Goal: Communication & Community: Answer question/provide support

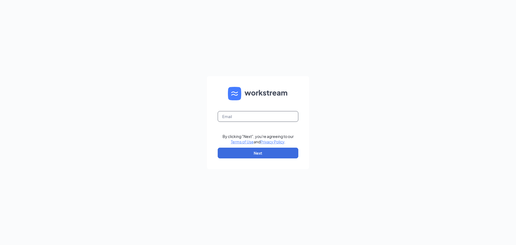
click at [253, 118] on input "text" at bounding box center [258, 116] width 81 height 11
type input "[EMAIL_ADDRESS][DOMAIN_NAME]"
click at [262, 150] on button "Next" at bounding box center [258, 153] width 81 height 11
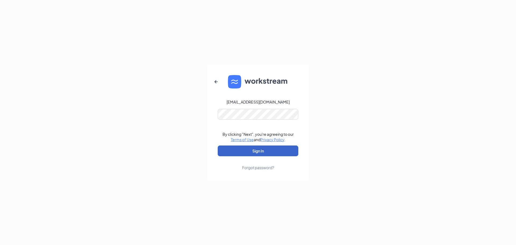
click at [246, 151] on button "Sign In" at bounding box center [258, 151] width 81 height 11
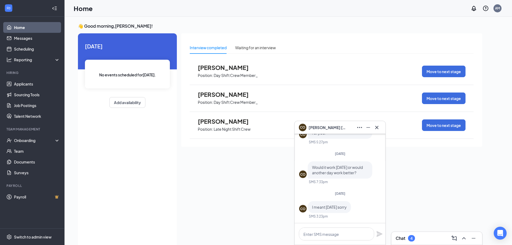
click at [428, 176] on div "Interview completed Waiting for an interview [PERSON_NAME] Position: Day Shift …" at bounding box center [331, 138] width 301 height 211
click at [377, 130] on icon "Cross" at bounding box center [377, 127] width 6 height 6
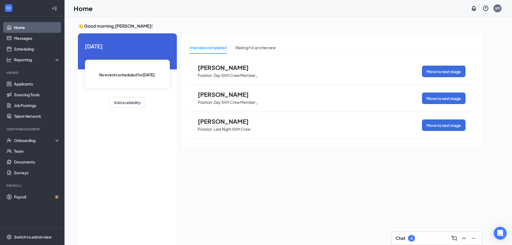
click at [413, 242] on div "Chat 4" at bounding box center [437, 238] width 82 height 9
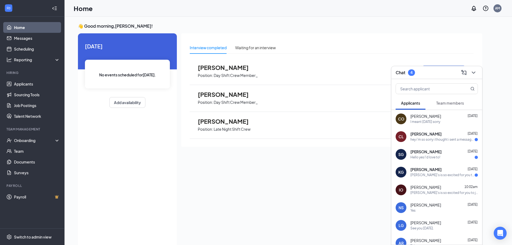
click at [435, 176] on div "[PERSON_NAME]'s is so excited for you to join our team! Do you know anyone else…" at bounding box center [443, 175] width 64 height 5
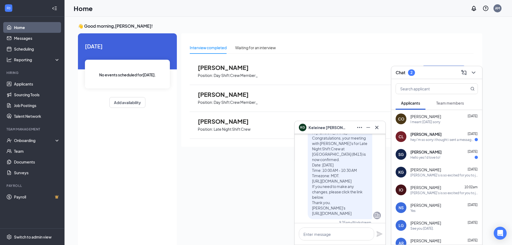
scroll to position [-108, 0]
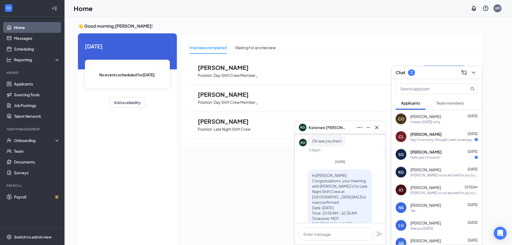
click at [431, 156] on div "Hello yes I'd love to!" at bounding box center [426, 157] width 30 height 5
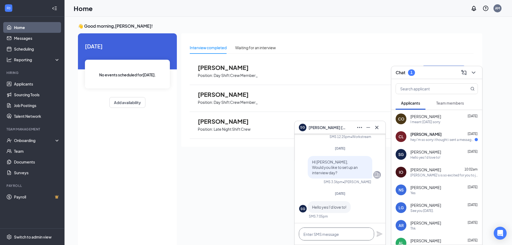
click at [323, 238] on textarea at bounding box center [336, 234] width 75 height 13
type textarea "What day works best for you?"
click at [381, 232] on icon "Plane" at bounding box center [380, 234] width 6 height 6
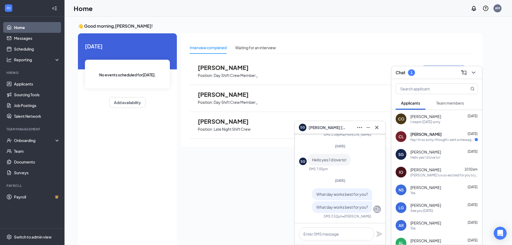
click at [447, 140] on div "hey i'm so sorry i thought i sent a message this morning. i've had to run up no…" at bounding box center [443, 139] width 64 height 5
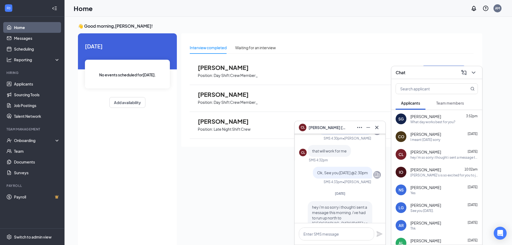
scroll to position [0, 0]
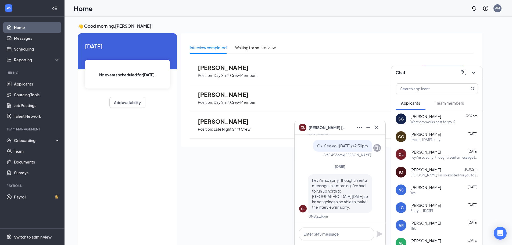
click at [441, 138] on div "I meant [DATE] sorry" at bounding box center [426, 139] width 30 height 5
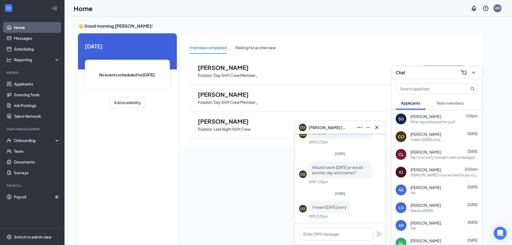
click at [369, 156] on div "[DATE] CO Would it work [DATE] or would another day work better? SMS 7:33pm" at bounding box center [340, 169] width 82 height 37
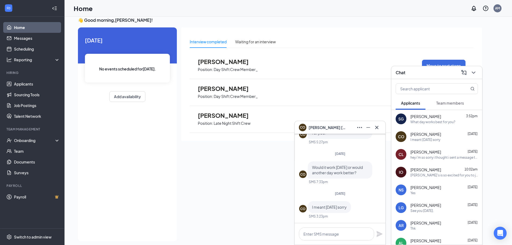
scroll to position [11, 0]
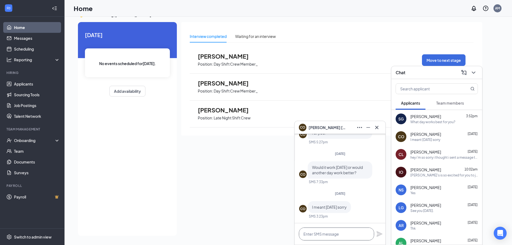
click at [346, 238] on textarea at bounding box center [336, 234] width 75 height 13
type textarea "I can do [DATE] [DATE] @3pm?"
click at [379, 233] on icon "Plane" at bounding box center [380, 234] width 6 height 6
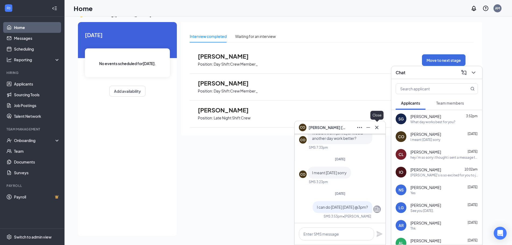
click at [377, 129] on icon "Cross" at bounding box center [377, 127] width 6 height 6
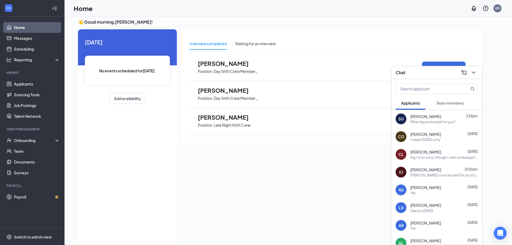
scroll to position [0, 0]
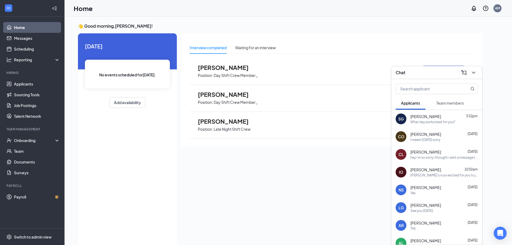
click at [442, 156] on div "hey i'm so sorry i thought i sent a message this morning. i've had to run up no…" at bounding box center [445, 157] width 68 height 5
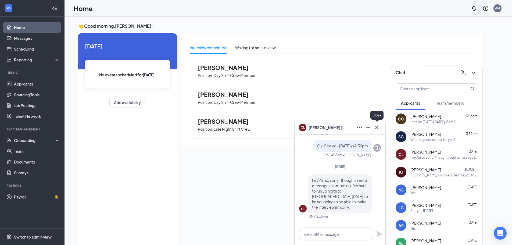
click at [379, 127] on icon "Cross" at bounding box center [377, 127] width 6 height 6
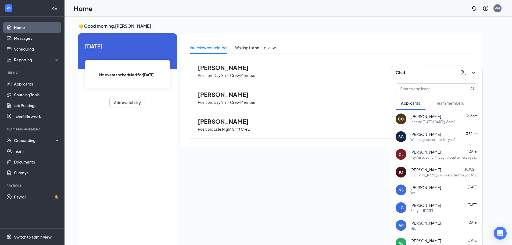
click at [284, 170] on div "Interview completed Waiting for an interview [PERSON_NAME] Position: Day Shift …" at bounding box center [331, 138] width 301 height 211
click at [473, 72] on icon "ChevronDown" at bounding box center [473, 73] width 3 height 2
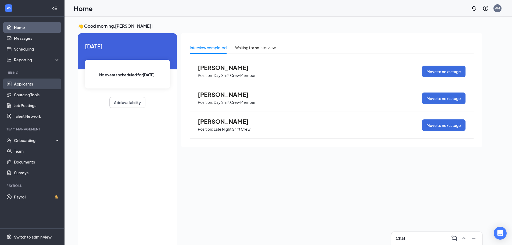
click at [38, 83] on link "Applicants" at bounding box center [37, 84] width 46 height 11
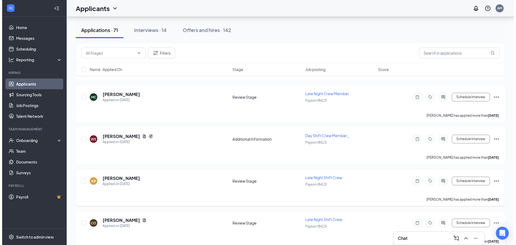
scroll to position [215, 0]
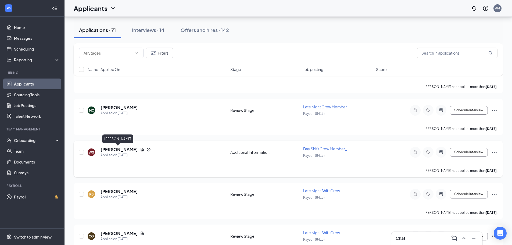
click at [122, 151] on h5 "[PERSON_NAME]" at bounding box center [119, 150] width 37 height 6
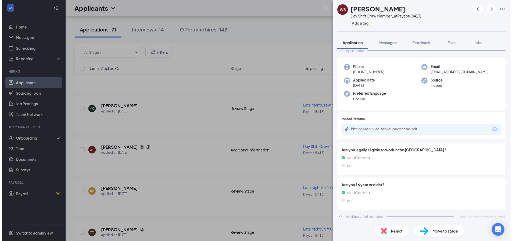
scroll to position [31, 0]
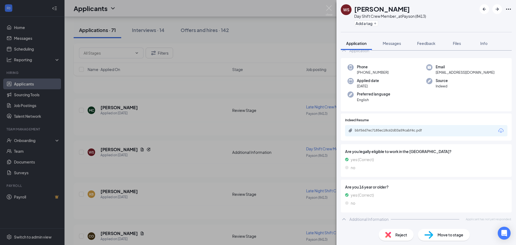
click at [239, 93] on div "WS [PERSON_NAME] Day Shift Crew Member_ at [GEOGRAPHIC_DATA] (8413) Add a tag A…" at bounding box center [258, 122] width 516 height 245
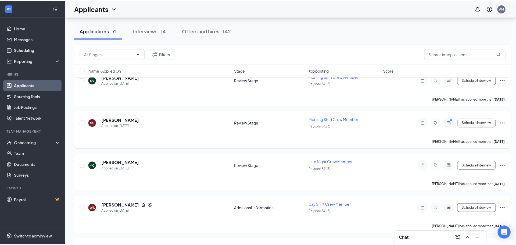
scroll to position [161, 0]
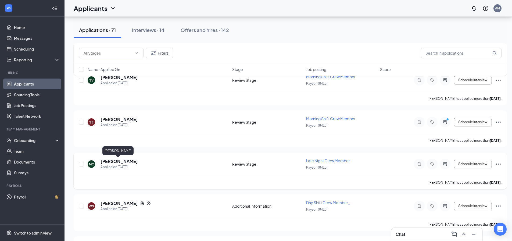
click at [122, 160] on h5 "[PERSON_NAME]" at bounding box center [119, 161] width 37 height 6
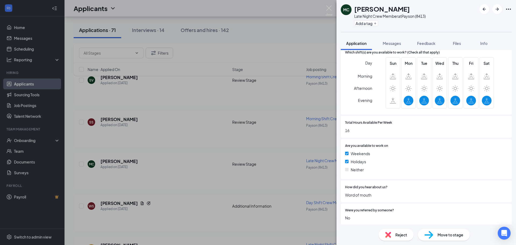
scroll to position [182, 0]
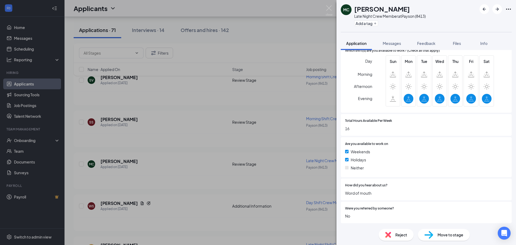
click at [159, 165] on div "MC [PERSON_NAME] Late Night Crew Member at [GEOGRAPHIC_DATA] (8413) Add a tag A…" at bounding box center [258, 122] width 516 height 245
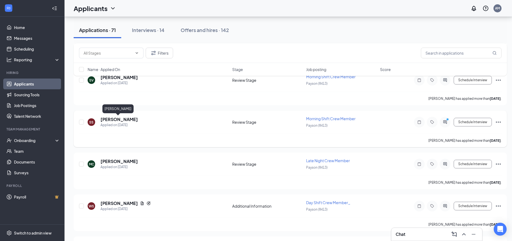
click at [116, 119] on h5 "[PERSON_NAME]" at bounding box center [119, 119] width 37 height 6
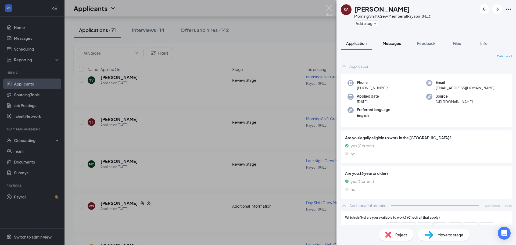
click at [395, 43] on span "Messages" at bounding box center [392, 43] width 18 height 5
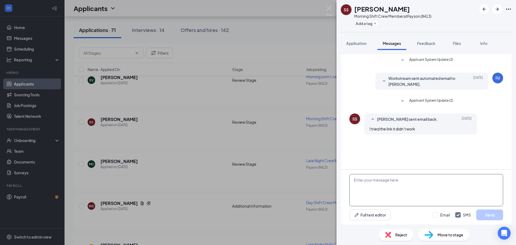
click at [383, 183] on textarea at bounding box center [427, 190] width 154 height 32
type textarea "Hello, Would you like to set up an interview day?"
click at [496, 216] on button "Send" at bounding box center [490, 215] width 27 height 11
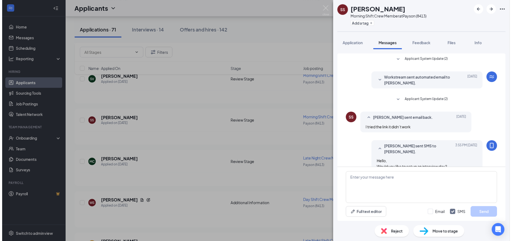
scroll to position [11, 0]
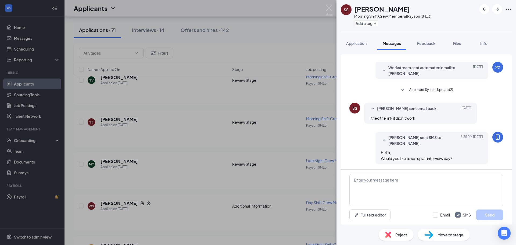
click at [281, 182] on div "SS Sierra [PERSON_NAME] Morning Shift Crew Member at [GEOGRAPHIC_DATA] (8413) A…" at bounding box center [258, 122] width 516 height 245
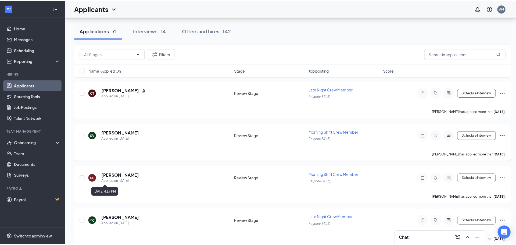
scroll to position [108, 0]
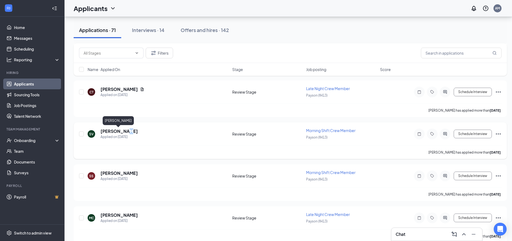
drag, startPoint x: 120, startPoint y: 131, endPoint x: 126, endPoint y: 129, distance: 6.5
click at [120, 131] on h5 "[PERSON_NAME]" at bounding box center [119, 131] width 37 height 6
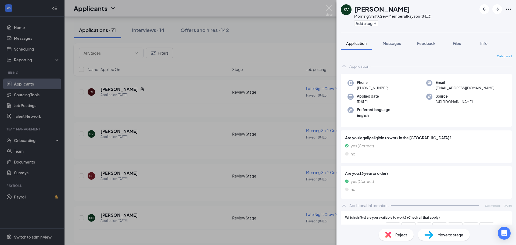
click at [167, 118] on div "SV [PERSON_NAME] Morning Shift Crew Member at [GEOGRAPHIC_DATA] (8413) Add a ta…" at bounding box center [258, 122] width 516 height 245
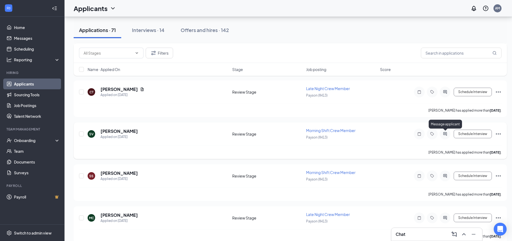
click at [448, 135] on icon "ActiveChat" at bounding box center [445, 134] width 6 height 4
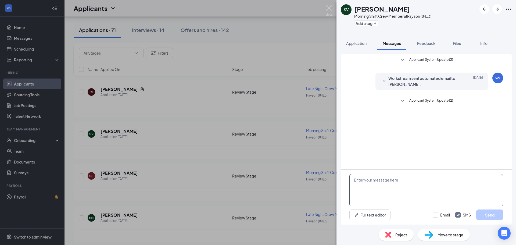
click at [376, 187] on textarea at bounding box center [427, 190] width 154 height 32
type textarea "Hello, Would you like to set up an interview day?"
click at [491, 213] on button "Send" at bounding box center [490, 215] width 27 height 11
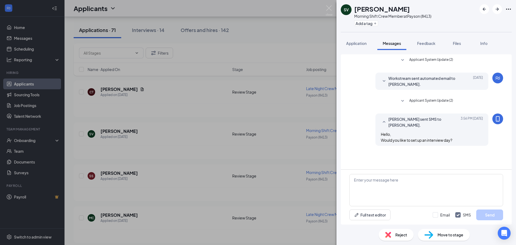
click at [169, 148] on div "SV [PERSON_NAME] Morning Shift Crew Member at [GEOGRAPHIC_DATA] (8413) Add a ta…" at bounding box center [258, 122] width 516 height 245
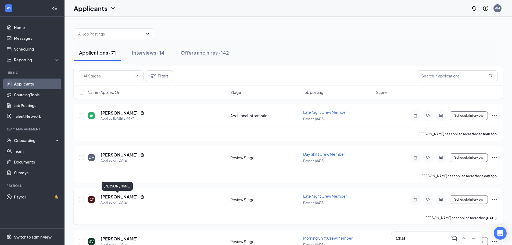
click at [113, 197] on h5 "[PERSON_NAME]" at bounding box center [119, 197] width 37 height 6
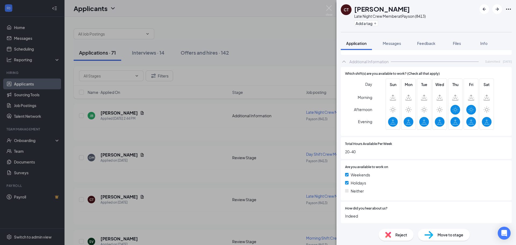
scroll to position [211, 0]
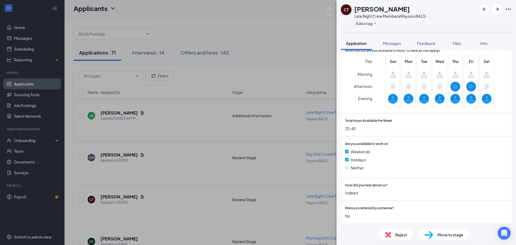
drag, startPoint x: 161, startPoint y: 175, endPoint x: 245, endPoint y: 128, distance: 97.2
click at [160, 175] on div "CT [PERSON_NAME] Late Night Crew Member at [GEOGRAPHIC_DATA] (8413) Add a tag A…" at bounding box center [258, 122] width 516 height 245
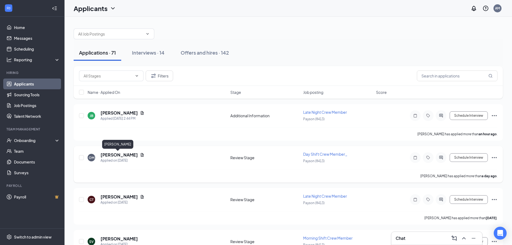
click at [119, 155] on h5 "[PERSON_NAME]" at bounding box center [119, 155] width 37 height 6
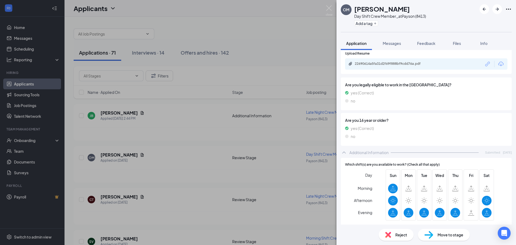
scroll to position [81, 0]
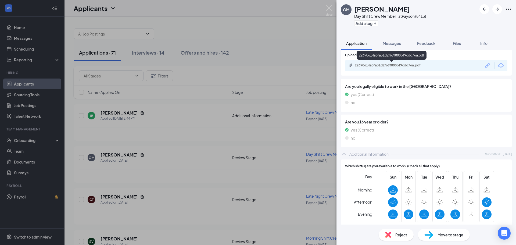
click at [392, 67] on div "22690614a5fa31d2f69f888bf9cdd76a.pdf" at bounding box center [392, 65] width 75 height 4
click at [392, 42] on span "Messages" at bounding box center [392, 43] width 18 height 5
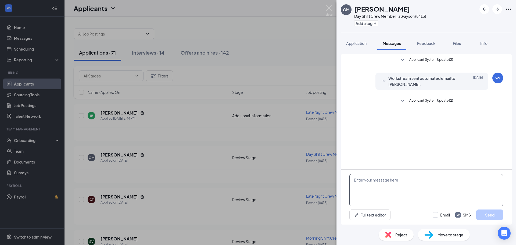
click at [371, 186] on textarea at bounding box center [427, 190] width 154 height 32
type textarea "Hi [PERSON_NAME], Would you like to set up an interview day?"
click at [490, 216] on button "Send" at bounding box center [490, 215] width 27 height 11
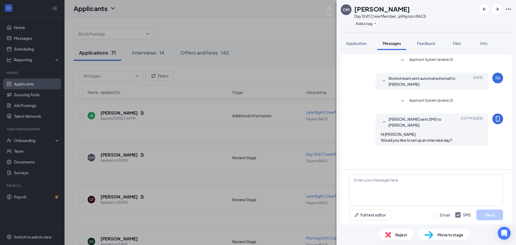
click at [216, 164] on div "OM [PERSON_NAME] Day Shift Crew Member_ at [GEOGRAPHIC_DATA] (8413) Add a tag A…" at bounding box center [258, 122] width 516 height 245
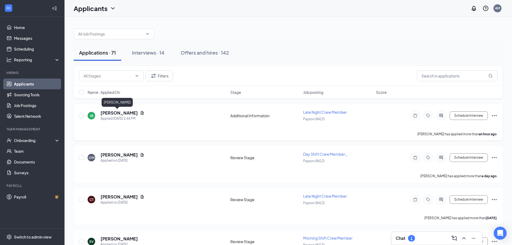
click at [119, 112] on h5 "[PERSON_NAME]" at bounding box center [119, 113] width 37 height 6
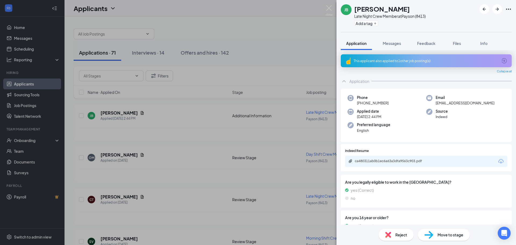
click at [405, 60] on div "This applicant also applied to 1 other job posting(s)" at bounding box center [426, 61] width 144 height 5
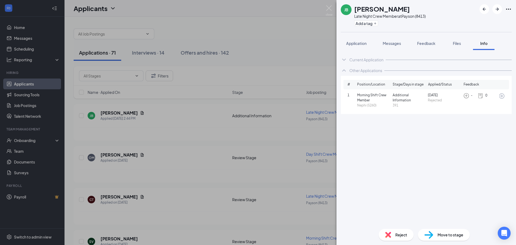
click at [438, 100] on span "Rejected" at bounding box center [444, 100] width 33 height 5
click at [360, 101] on span "Morning Shift Crew Member" at bounding box center [374, 98] width 33 height 10
click at [356, 94] on span "1" at bounding box center [353, 95] width 10 height 5
click at [396, 41] on span "Messages" at bounding box center [392, 43] width 18 height 5
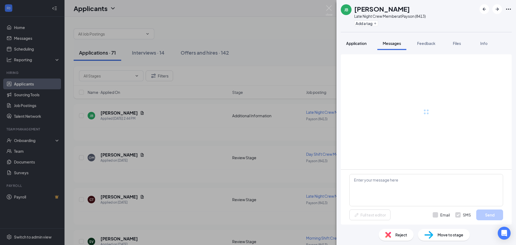
click at [360, 42] on span "Application" at bounding box center [356, 43] width 20 height 5
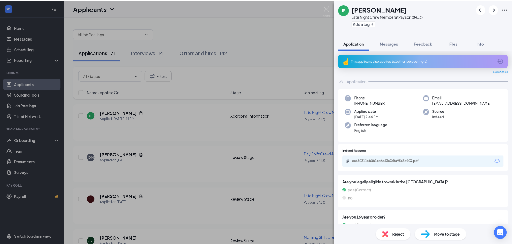
scroll to position [27, 0]
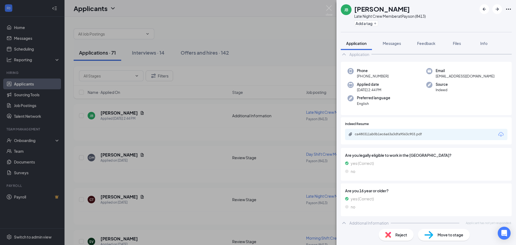
click at [389, 131] on div "ca480311ab0b1ec6a63a3dfa9563c903.pdf" at bounding box center [426, 134] width 162 height 11
click at [403, 135] on div "ca480311ab0b1ec6a63a3dfa9563c903.pdf" at bounding box center [392, 134] width 75 height 4
click at [196, 145] on div "JB [PERSON_NAME] Late Night Crew Member at Payson (8413) Add a tag Application …" at bounding box center [258, 122] width 516 height 245
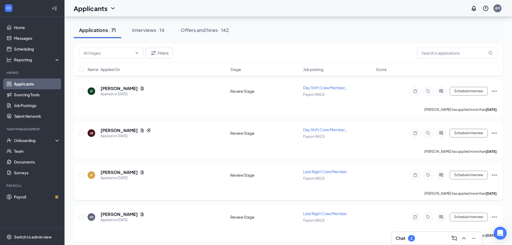
scroll to position [404, 0]
click at [422, 236] on div "Chat 1" at bounding box center [437, 238] width 82 height 9
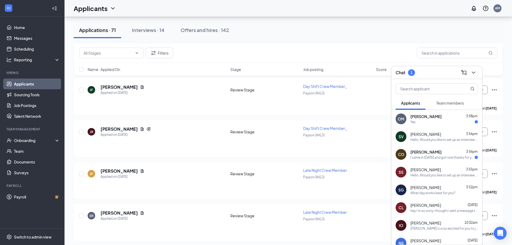
click at [436, 157] on div "I came in [DATE] and got one thanks for your time anyway" at bounding box center [443, 157] width 64 height 5
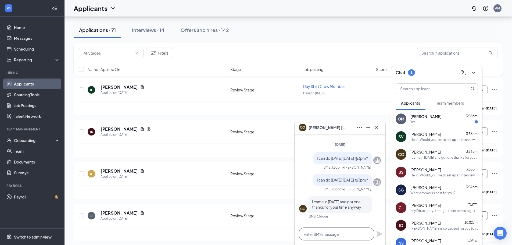
click at [339, 239] on textarea at bounding box center [336, 234] width 75 height 13
type textarea "ok thank you"
click at [381, 235] on icon "Plane" at bounding box center [380, 234] width 6 height 6
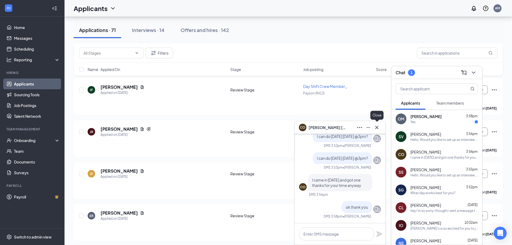
click at [375, 125] on icon "Cross" at bounding box center [377, 127] width 6 height 6
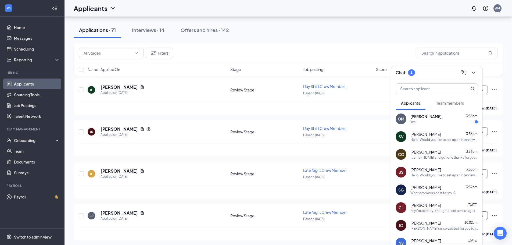
click at [435, 124] on div "Yes" at bounding box center [445, 122] width 68 height 5
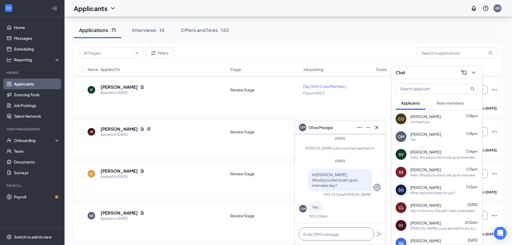
click at [327, 232] on textarea at bounding box center [336, 234] width 75 height 13
type textarea "What day works best for you?"
click at [380, 235] on icon "Plane" at bounding box center [380, 234] width 6 height 6
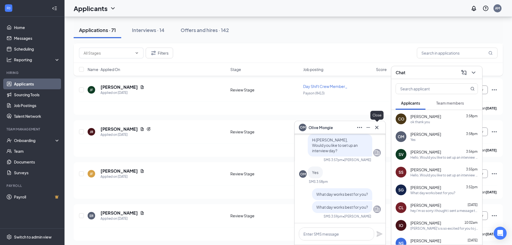
click at [379, 126] on icon "Cross" at bounding box center [377, 127] width 6 height 6
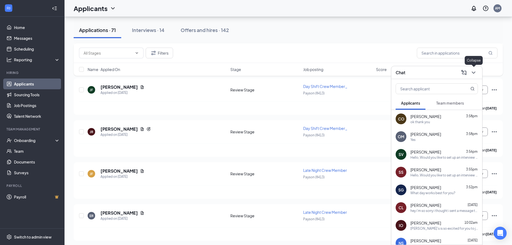
click at [475, 72] on icon "ChevronDown" at bounding box center [474, 72] width 6 height 6
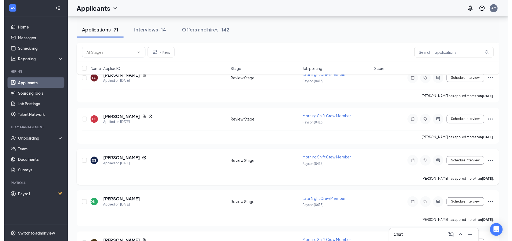
scroll to position [780, 0]
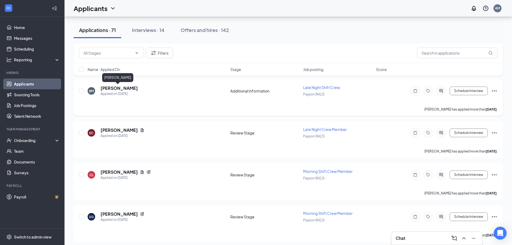
click at [121, 87] on h5 "[PERSON_NAME]" at bounding box center [119, 88] width 37 height 6
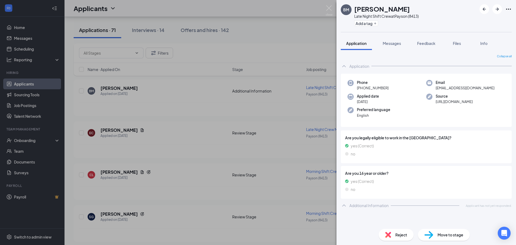
click at [253, 97] on div "[PERSON_NAME] Moon Late Night Shift Crew at Payson (8413) Add a tag Application…" at bounding box center [258, 122] width 516 height 245
